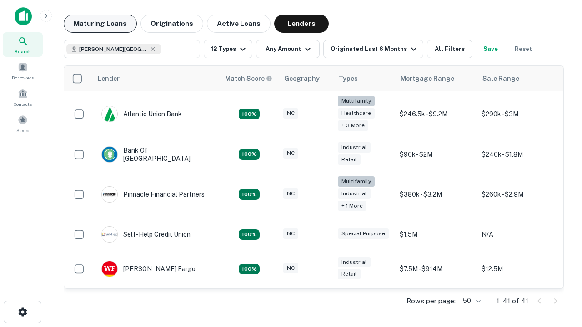
click at [100, 24] on button "Maturing Loans" at bounding box center [100, 24] width 73 height 18
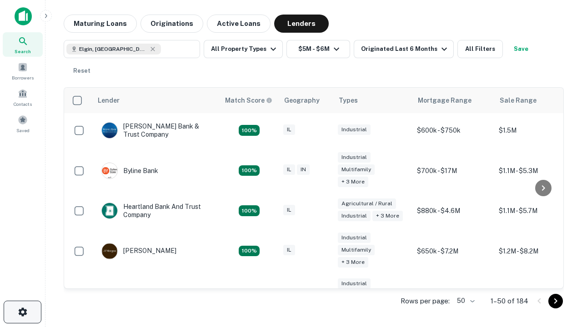
click at [22, 312] on icon "button" at bounding box center [22, 312] width 11 height 11
